Goal: Navigation & Orientation: Find specific page/section

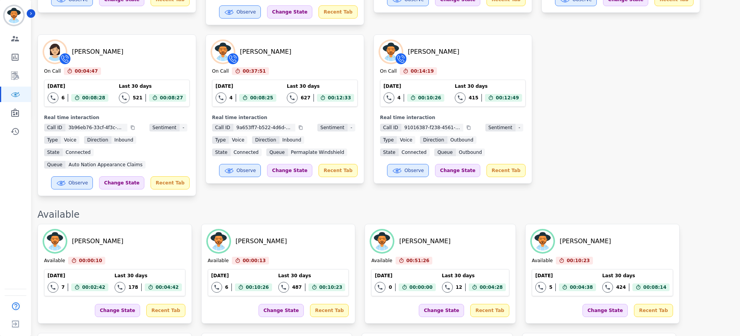
scroll to position [378, 0]
